Goal: Navigation & Orientation: Go to known website

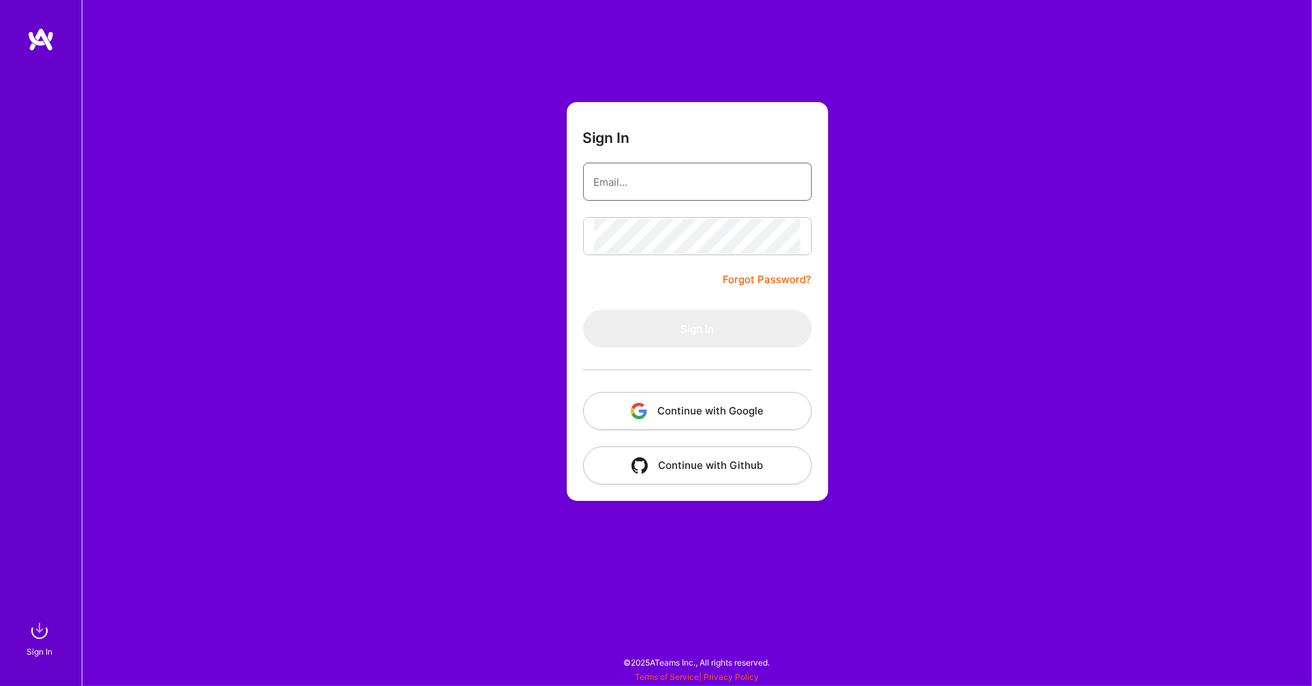
type input "[EMAIL_ADDRESS][DOMAIN_NAME]"
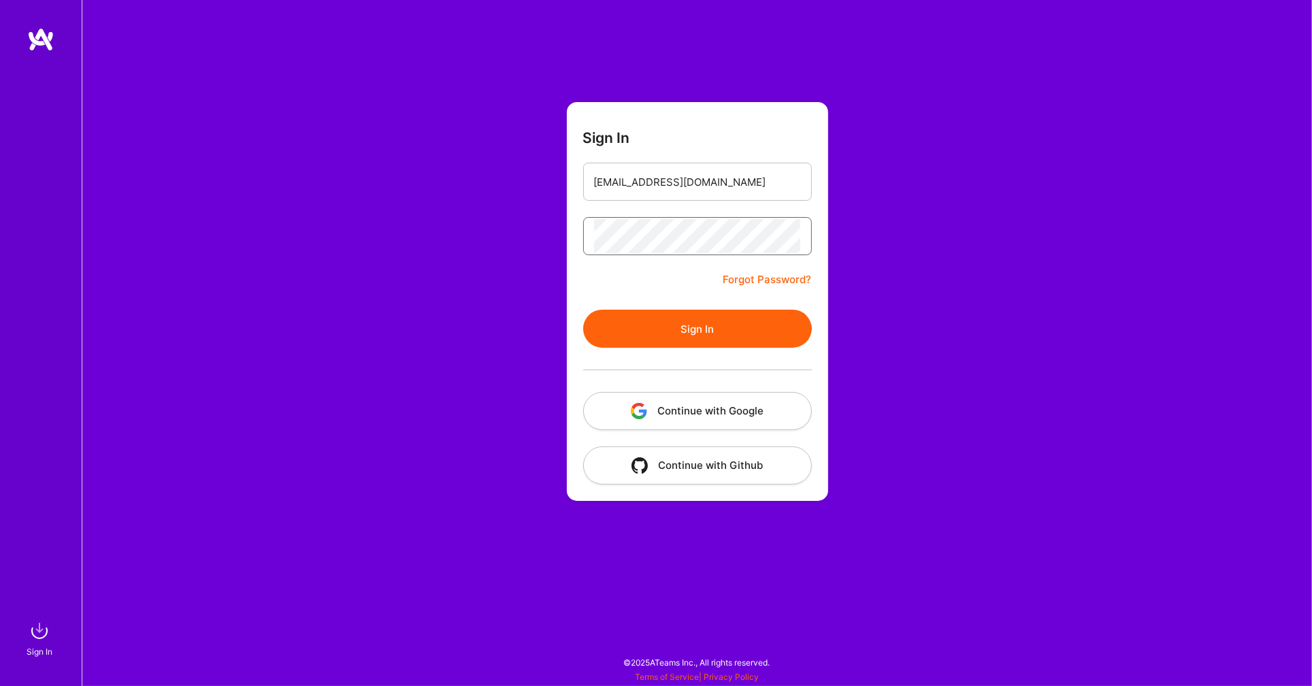
click at [697, 328] on button "Sign In" at bounding box center [697, 329] width 229 height 38
click at [645, 338] on button "Sign In" at bounding box center [697, 329] width 229 height 38
click at [678, 325] on button "Sign In" at bounding box center [697, 329] width 229 height 38
click at [670, 402] on button "Continue with Google" at bounding box center [697, 411] width 229 height 38
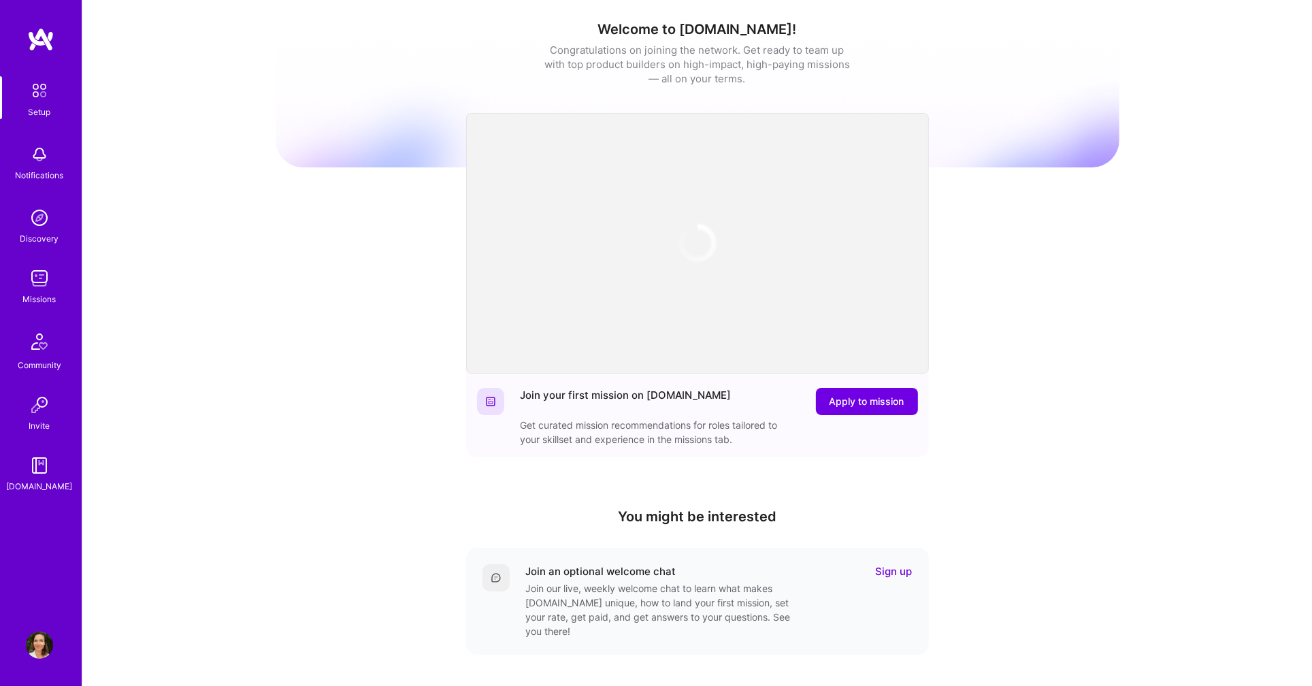
click at [38, 641] on img at bounding box center [39, 645] width 27 height 27
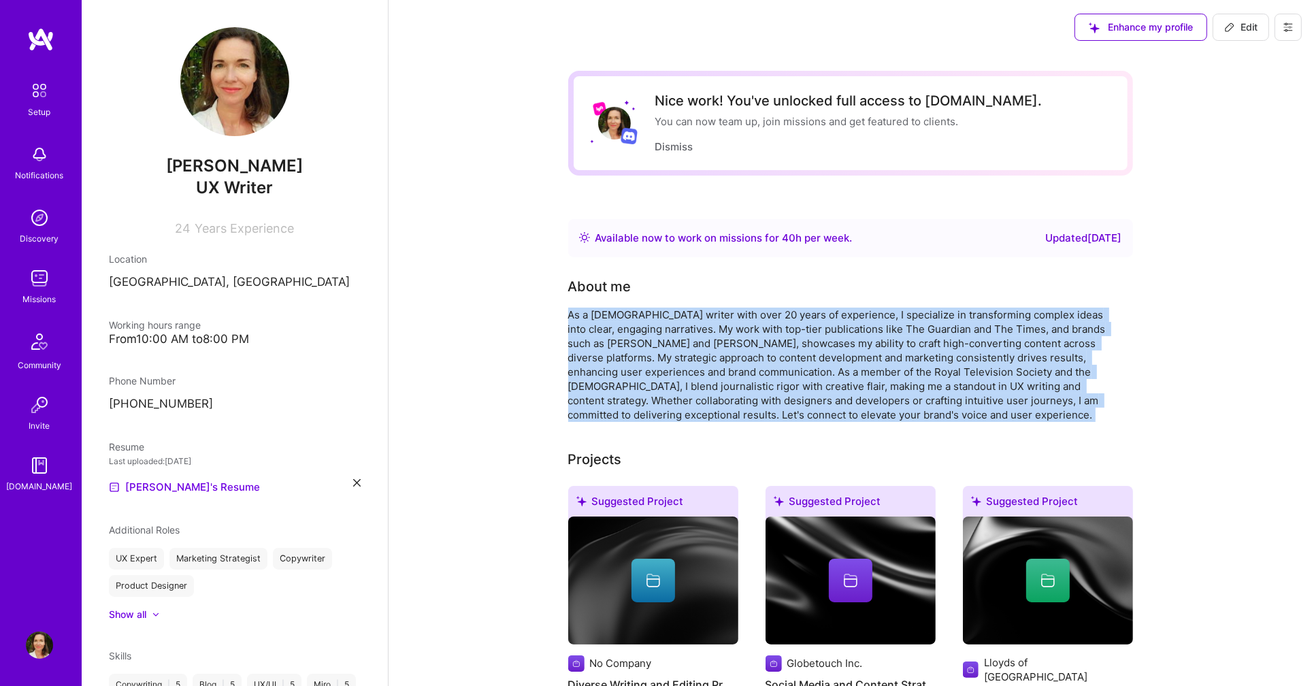
drag, startPoint x: 568, startPoint y: 314, endPoint x: 995, endPoint y: 418, distance: 439.3
copy div "As a [DEMOGRAPHIC_DATA] writer with over 20 years of experience, I specialize i…"
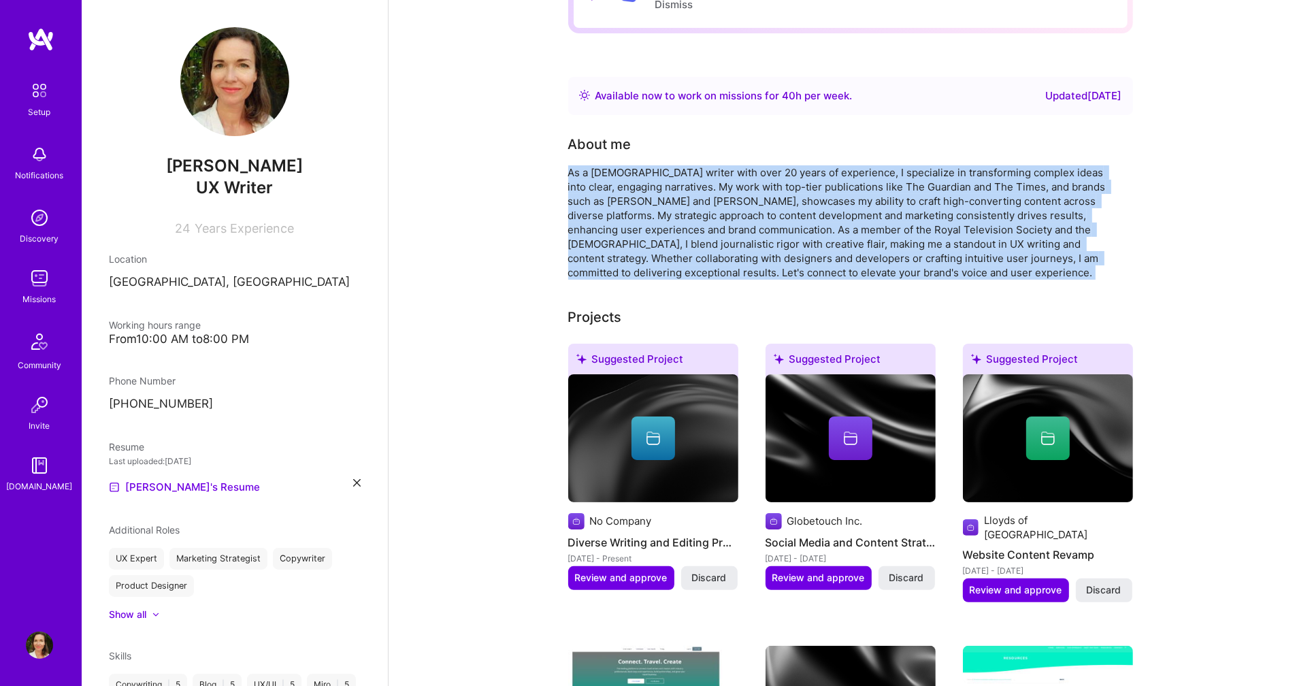
scroll to position [131, 0]
